Goal: Transaction & Acquisition: Subscribe to service/newsletter

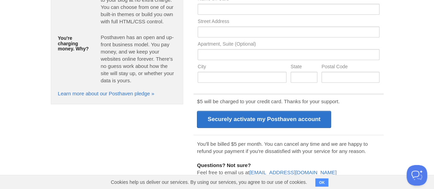
scroll to position [150, 0]
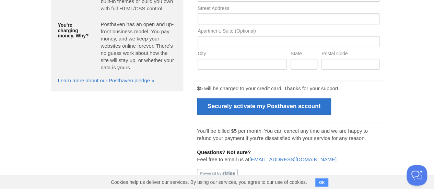
click at [323, 185] on button "OK" at bounding box center [321, 182] width 13 height 8
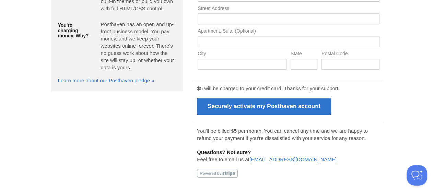
click at [227, 175] on div at bounding box center [217, 173] width 41 height 9
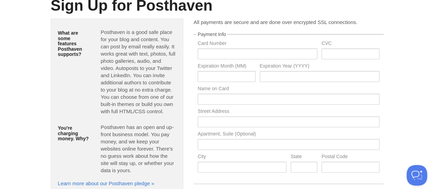
scroll to position [0, 0]
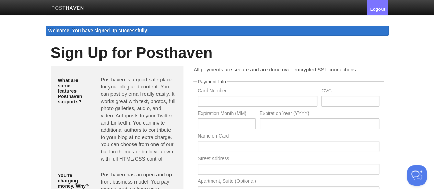
click at [59, 8] on img at bounding box center [67, 8] width 33 height 5
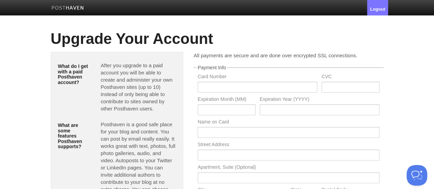
click at [65, 4] on link at bounding box center [67, 8] width 43 height 15
